Goal: Task Accomplishment & Management: Use online tool/utility

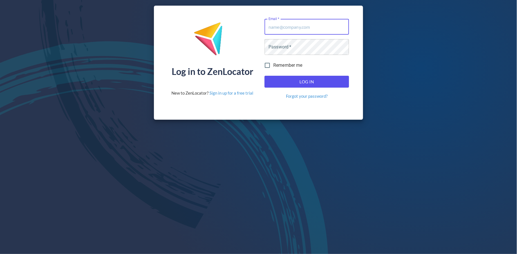
click at [302, 31] on input "Email   *" at bounding box center [306, 27] width 84 height 16
click at [346, 28] on input "Email   *" at bounding box center [306, 27] width 84 height 16
click at [0, 253] on com-1password-button at bounding box center [0, 254] width 0 height 0
type input "[PERSON_NAME][EMAIL_ADDRESS][DOMAIN_NAME]"
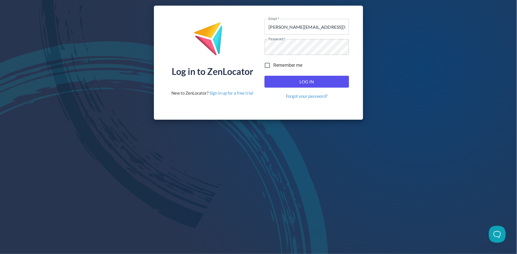
click at [290, 84] on span "Log In" at bounding box center [307, 81] width 72 height 7
type input "[PERSON_NAME][EMAIL_ADDRESS][DOMAIN_NAME]"
